Goal: Information Seeking & Learning: Learn about a topic

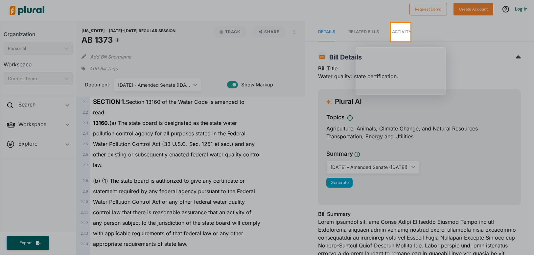
click at [286, 195] on div at bounding box center [267, 148] width 534 height 214
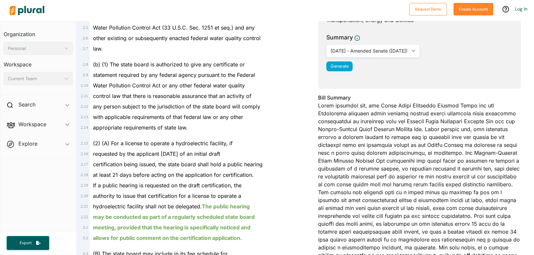
scroll to position [132, 0]
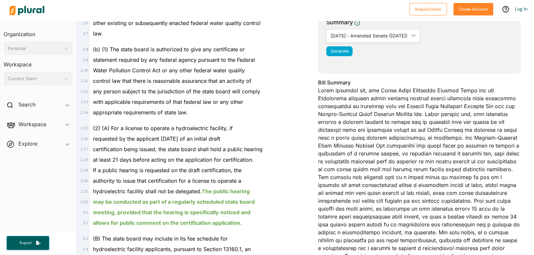
click at [192, 142] on span "requested by the applicant [DATE] of an initial draft" at bounding box center [156, 138] width 127 height 7
click at [114, 132] on div "(2) (A) For a license to operate a hydroelectric facility, if" at bounding box center [194, 126] width 208 height 16
click at [110, 128] on span "(2) (A) For a license to operate a hydroelectric facility, if" at bounding box center [163, 128] width 140 height 7
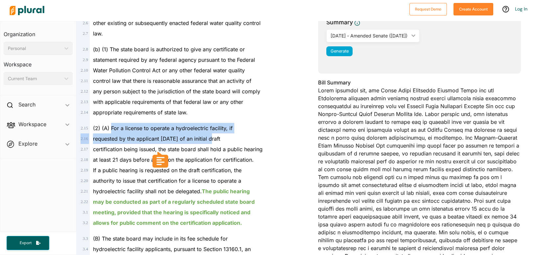
drag, startPoint x: 110, startPoint y: 128, endPoint x: 214, endPoint y: 135, distance: 104.2
click at [214, 135] on div "2 . 1 SECTION 1. Section 13160 of the Water Code is amended to 2 . 2 read: 2 . …" at bounding box center [191, 241] width 224 height 552
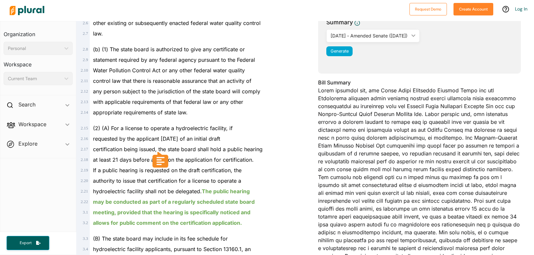
drag, startPoint x: 214, startPoint y: 135, endPoint x: 225, endPoint y: 145, distance: 14.7
click at [225, 145] on div "certification being issued, the state board shall hold a public hearing" at bounding box center [194, 149] width 208 height 11
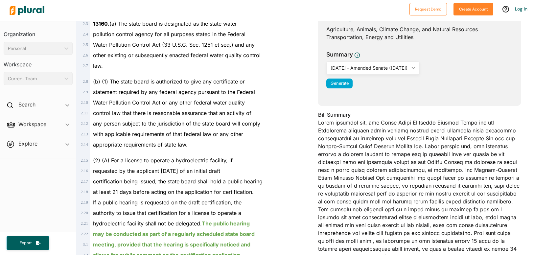
scroll to position [0, 0]
